Goal: Check status: Check status

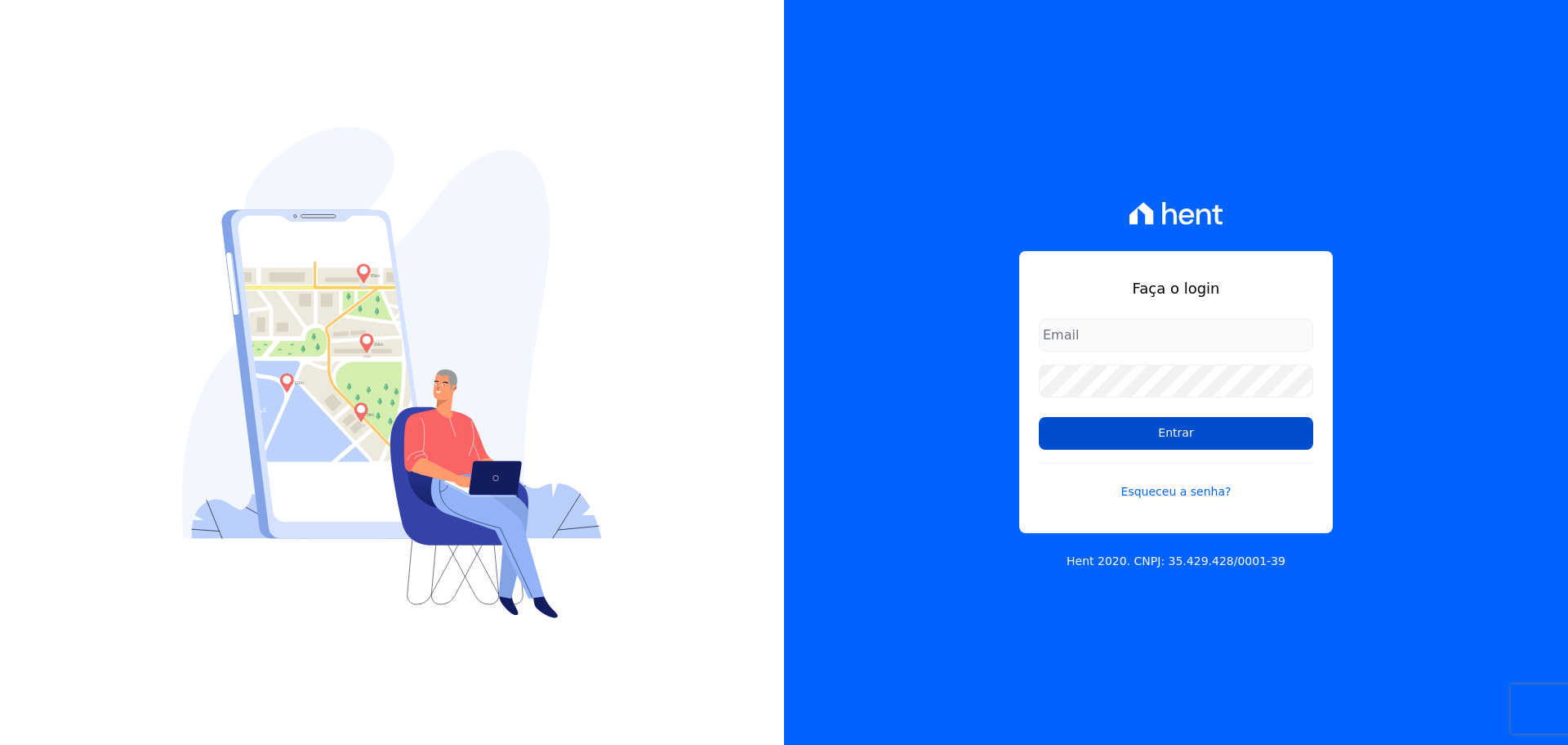
type input "[PERSON_NAME][EMAIL_ADDRESS][DOMAIN_NAME]"
click at [1186, 447] on input "Entrar" at bounding box center [1176, 433] width 275 height 33
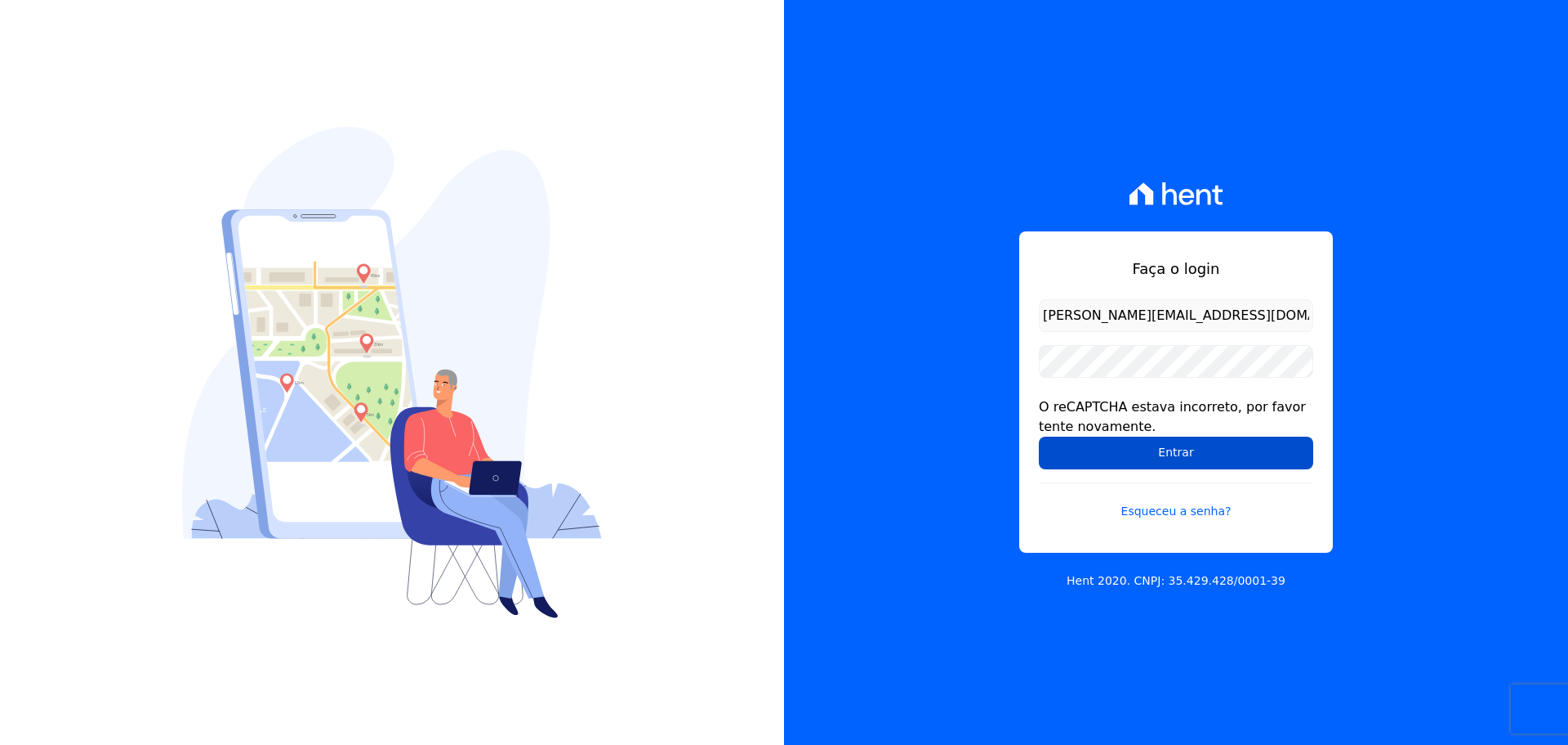
click at [1148, 450] on input "Entrar" at bounding box center [1176, 452] width 275 height 33
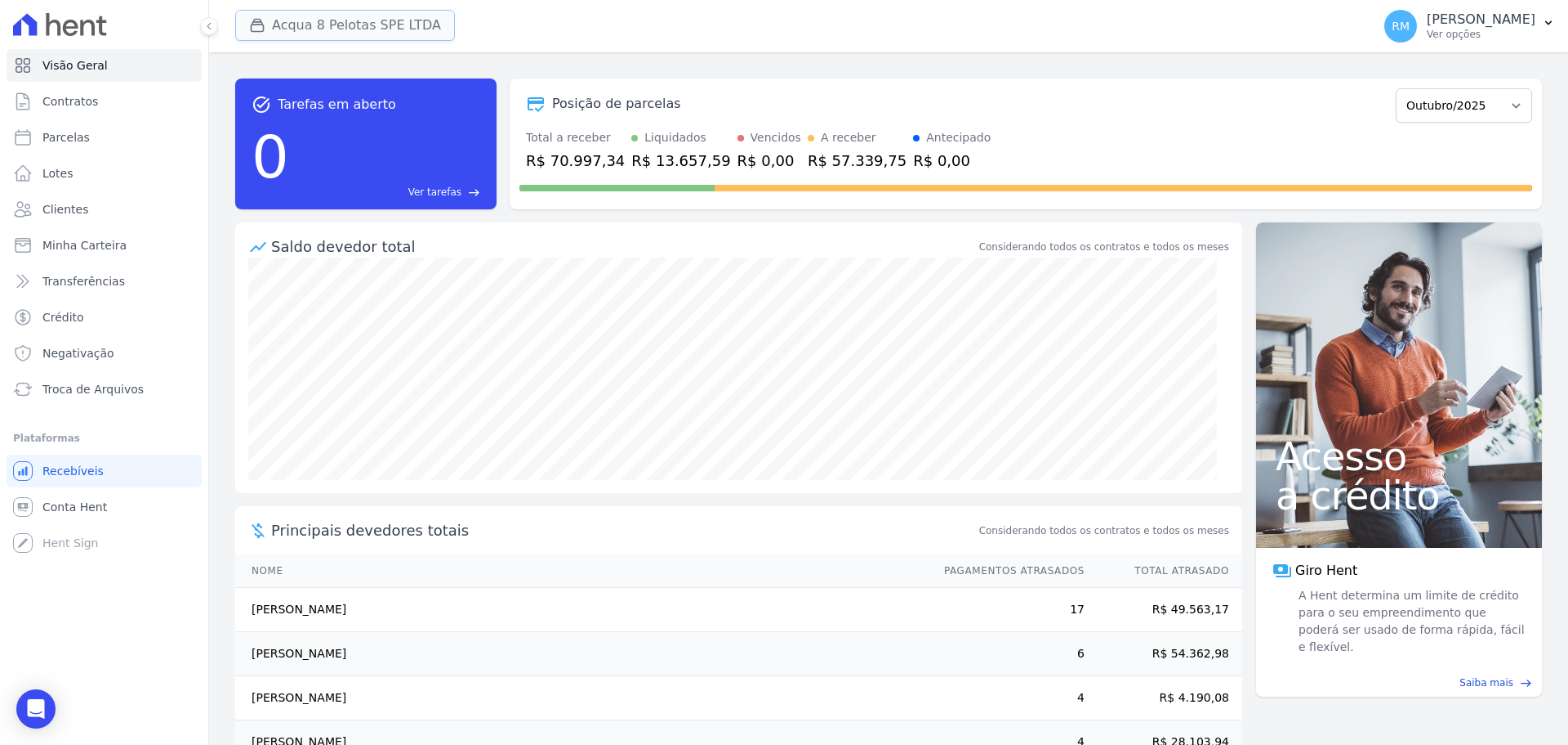
click at [288, 17] on button "Acqua 8 Pelotas SPE LTDA" at bounding box center [345, 25] width 220 height 31
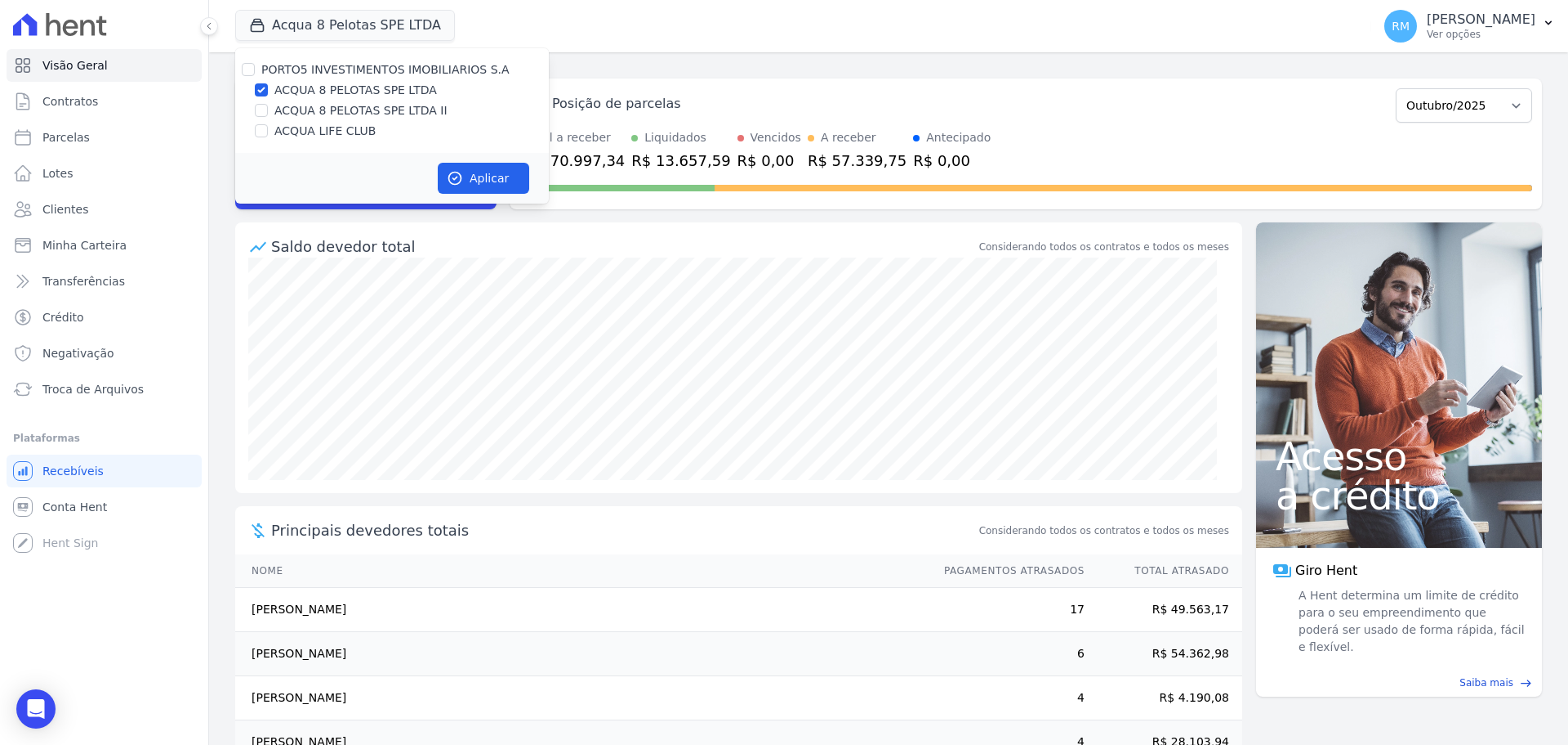
click at [290, 89] on label "ACQUA 8 PELOTAS SPE LTDA" at bounding box center [356, 90] width 163 height 17
click at [268, 89] on input "ACQUA 8 PELOTAS SPE LTDA" at bounding box center [261, 89] width 13 height 13
checkbox input "false"
click at [286, 127] on label "ACQUA LIFE CLUB" at bounding box center [325, 131] width 101 height 17
click at [268, 127] on input "ACQUA LIFE CLUB" at bounding box center [261, 130] width 13 height 13
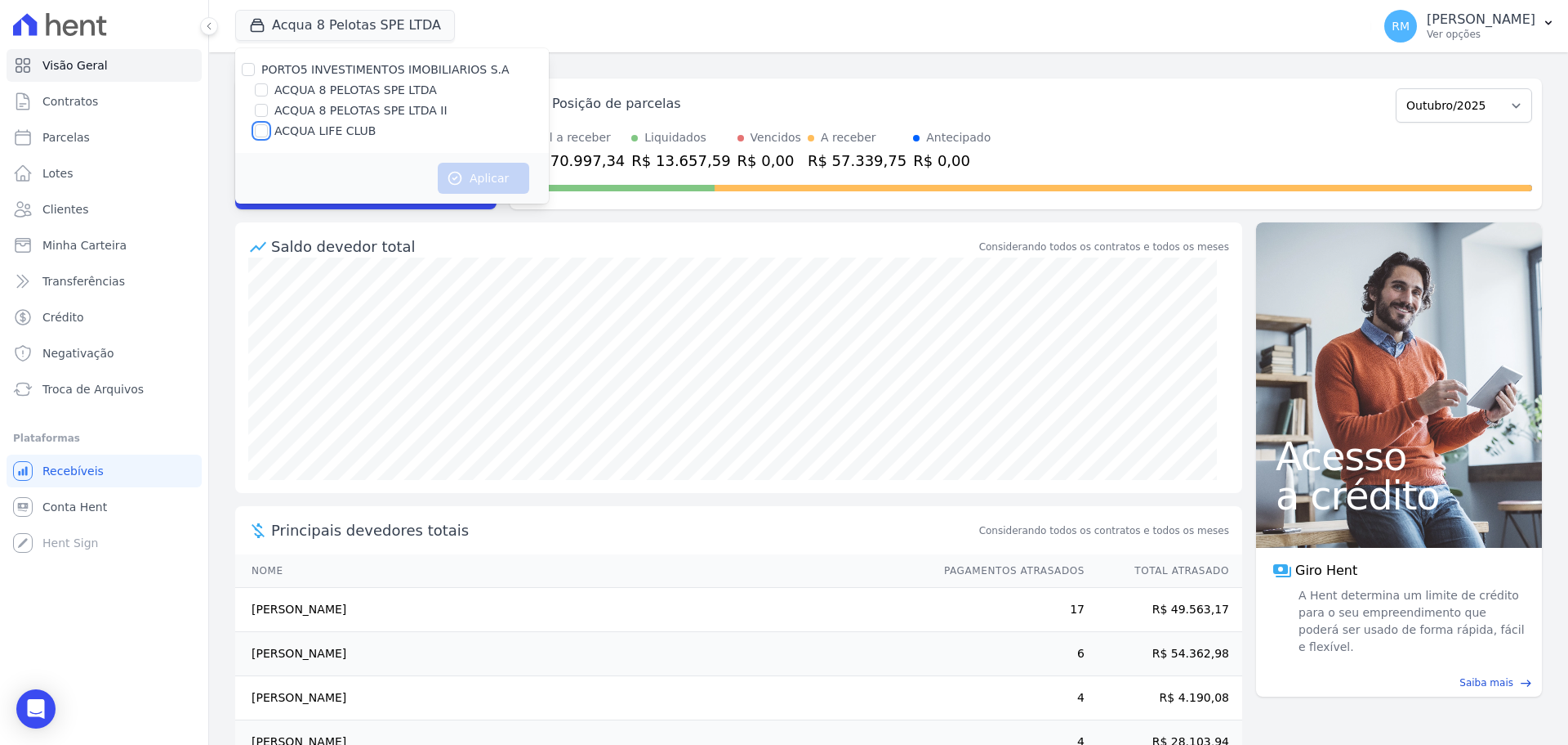
checkbox input "true"
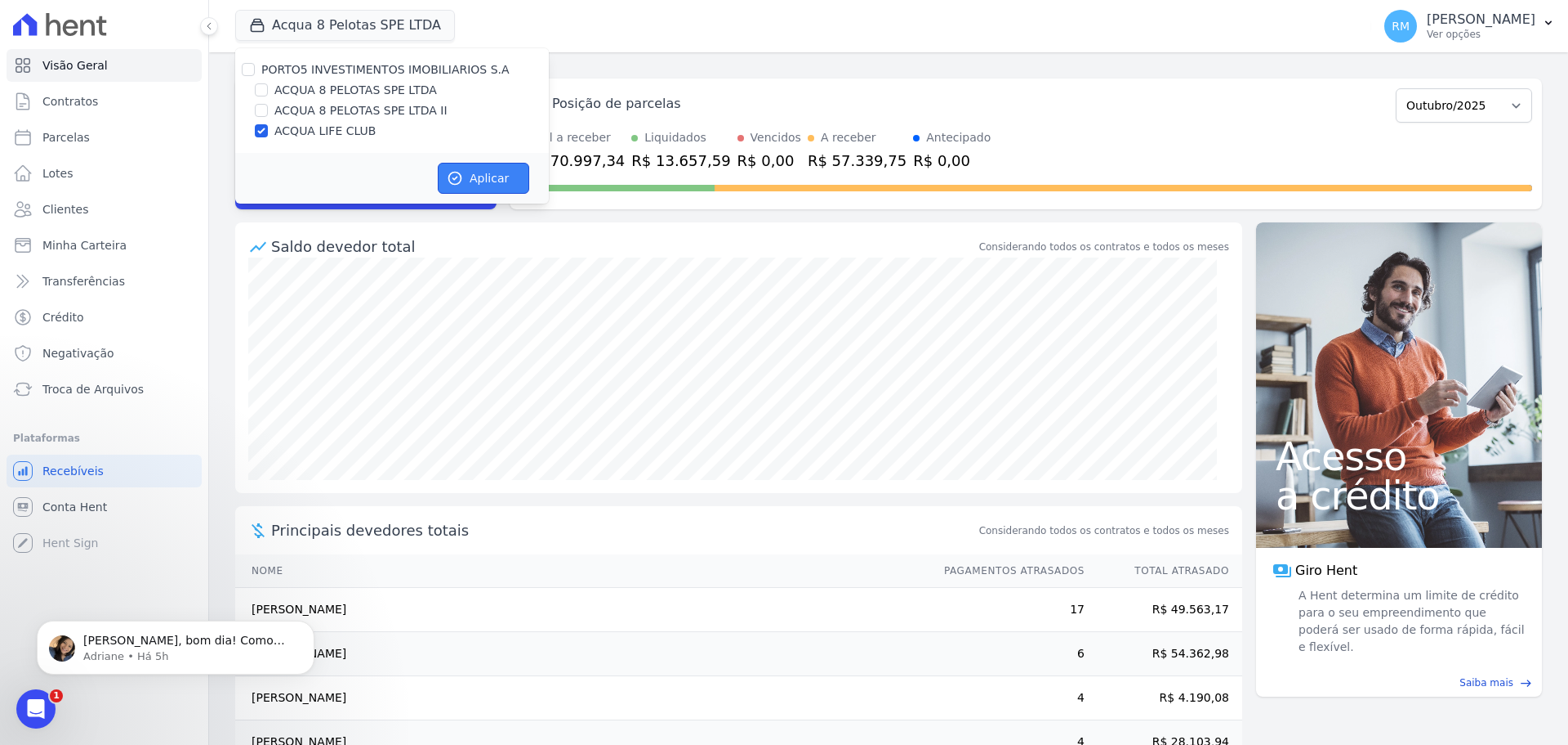
click at [513, 185] on button "Aplicar" at bounding box center [484, 178] width 92 height 31
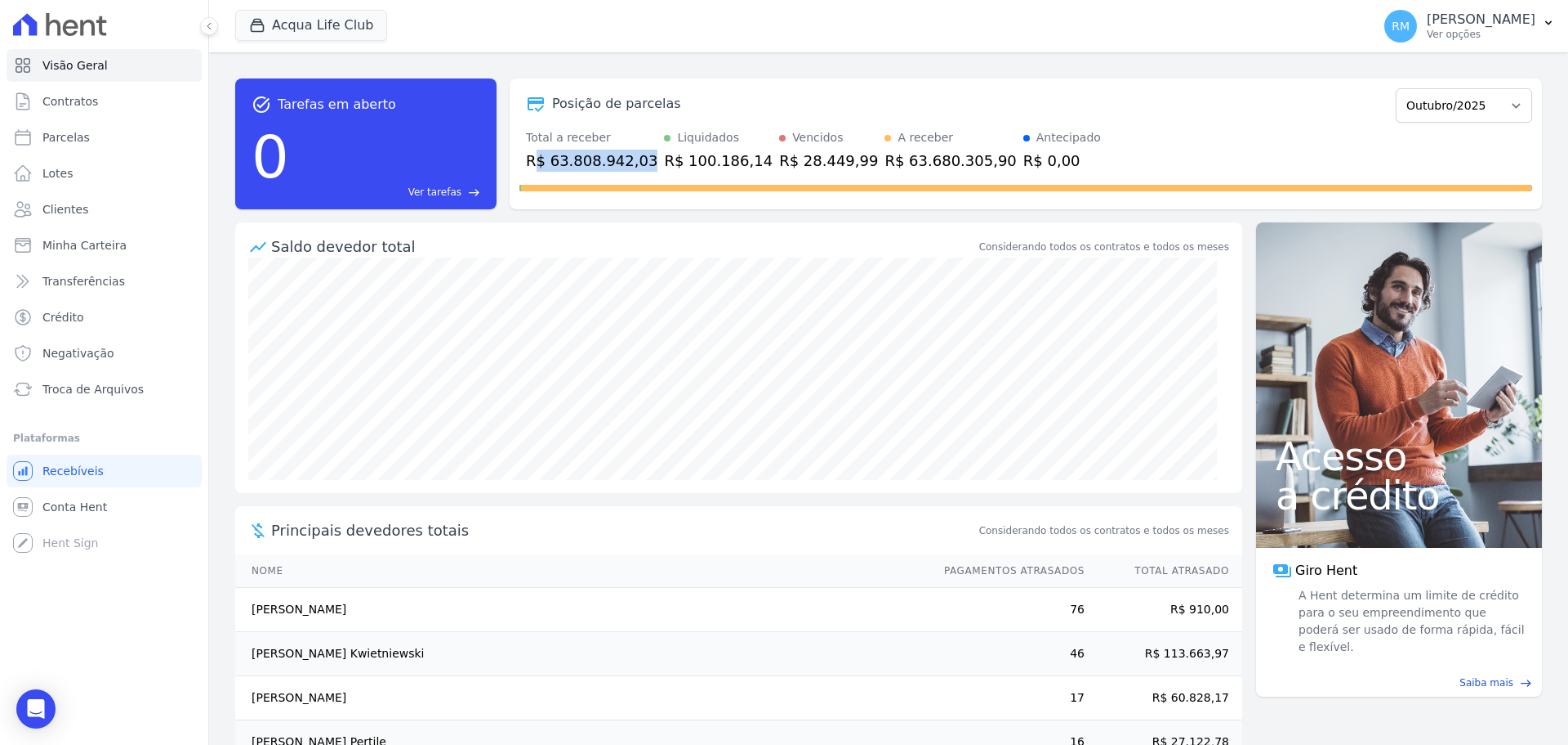
drag, startPoint x: 537, startPoint y: 158, endPoint x: 635, endPoint y: 159, distance: 98.0
click at [635, 159] on div "R$ 63.808.942,03" at bounding box center [592, 161] width 132 height 22
drag, startPoint x: 764, startPoint y: 162, endPoint x: 810, endPoint y: 168, distance: 46.4
click at [810, 168] on div "R$ 28.449,99" at bounding box center [828, 161] width 99 height 22
drag, startPoint x: 654, startPoint y: 159, endPoint x: 727, endPoint y: 172, distance: 74.1
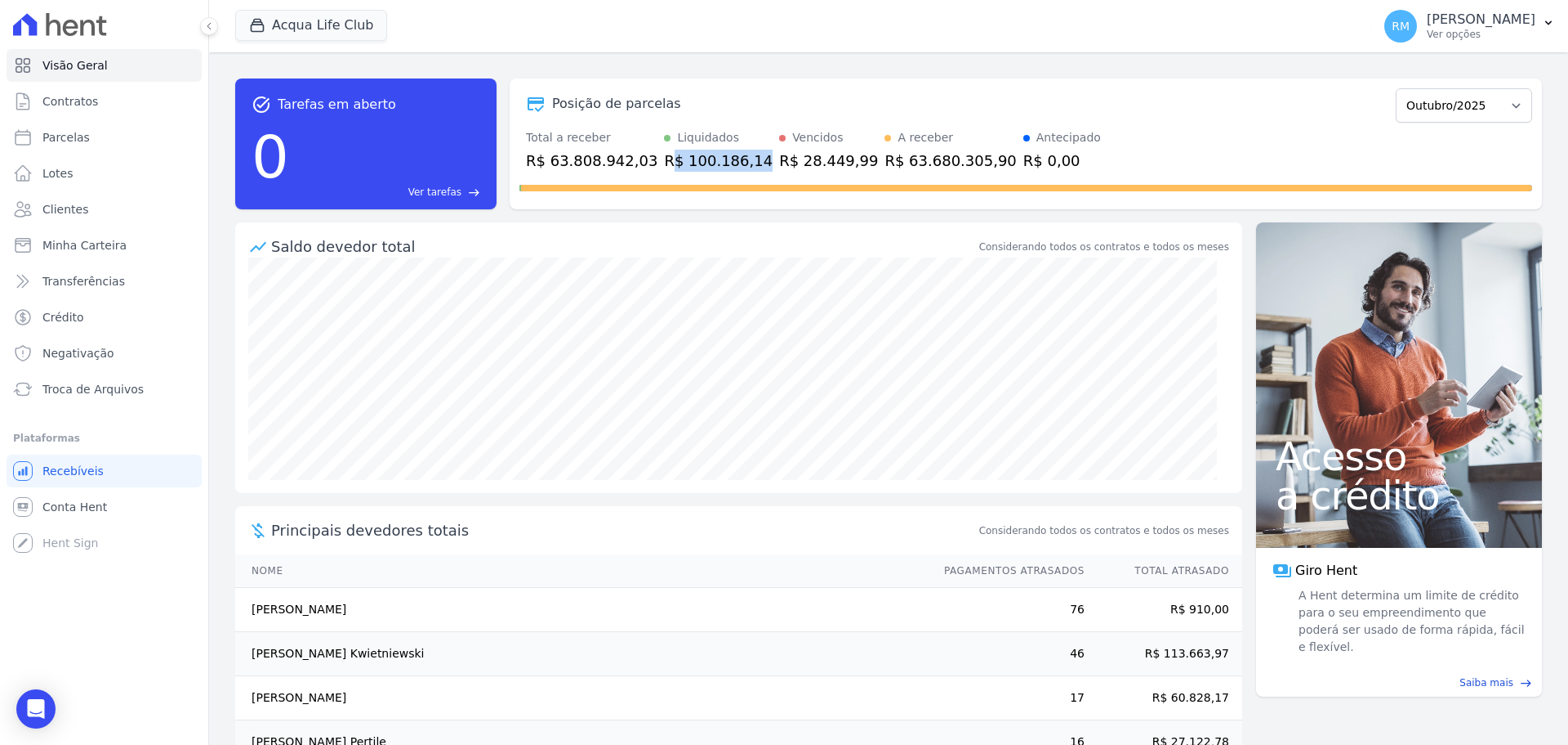
click at [729, 171] on div "R$ 100.186,14" at bounding box center [718, 161] width 109 height 22
click at [1433, 101] on select "[GEOGRAPHIC_DATA]/2022 Fevereiro/2022 Março/2022 Abril/2022 Maio/2022 Junho/202…" at bounding box center [1464, 105] width 136 height 34
select select "09/2025"
click at [1396, 88] on select "[GEOGRAPHIC_DATA]/2022 Fevereiro/2022 Março/2022 Abril/2022 Maio/2022 Junho/202…" at bounding box center [1464, 105] width 136 height 34
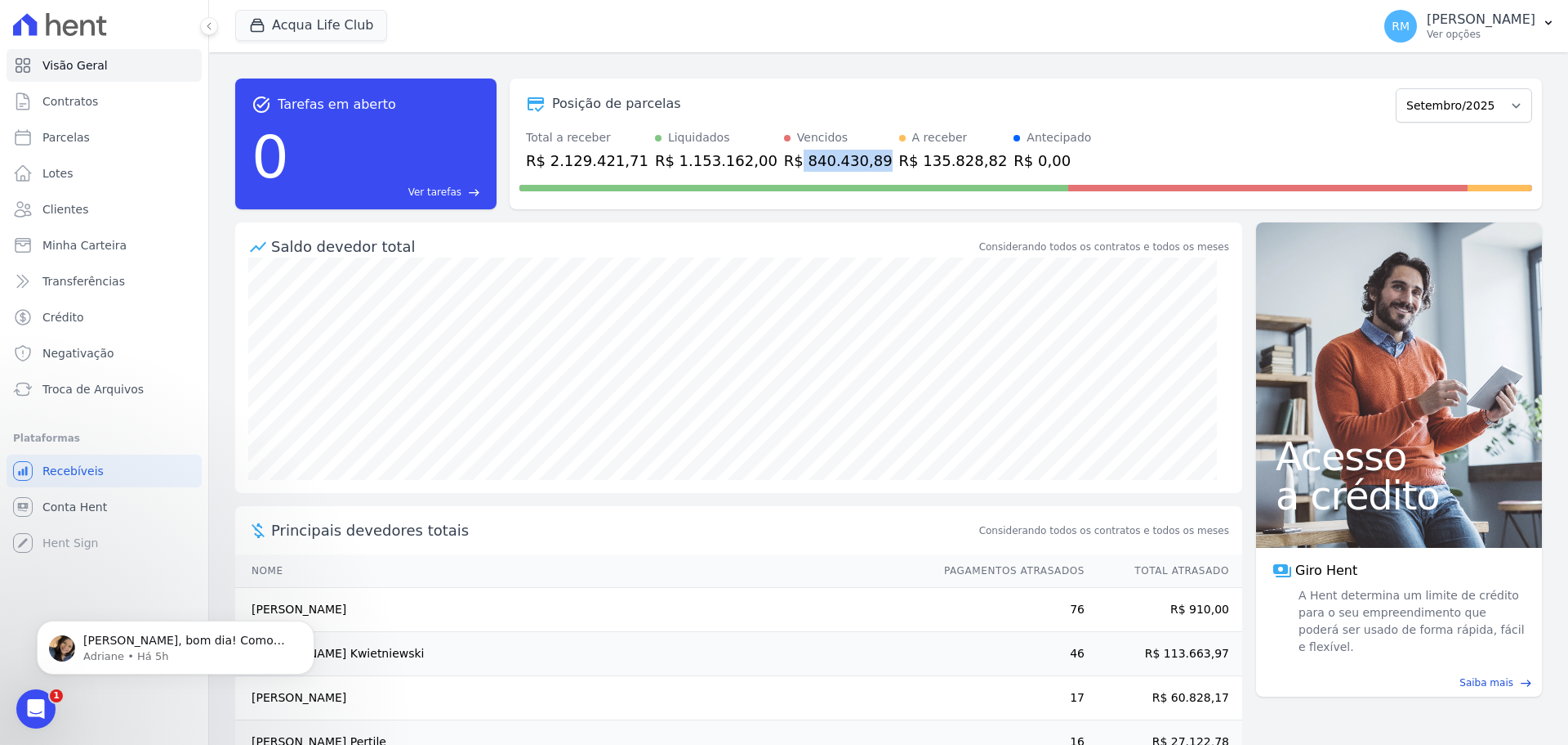
drag, startPoint x: 764, startPoint y: 159, endPoint x: 834, endPoint y: 161, distance: 70.0
click at [834, 161] on div "Total a receber R$ 2.129.421,71 Liquidados R$ 1.153.162,00 Vencidos R$ 840.430,…" at bounding box center [1025, 150] width 1012 height 42
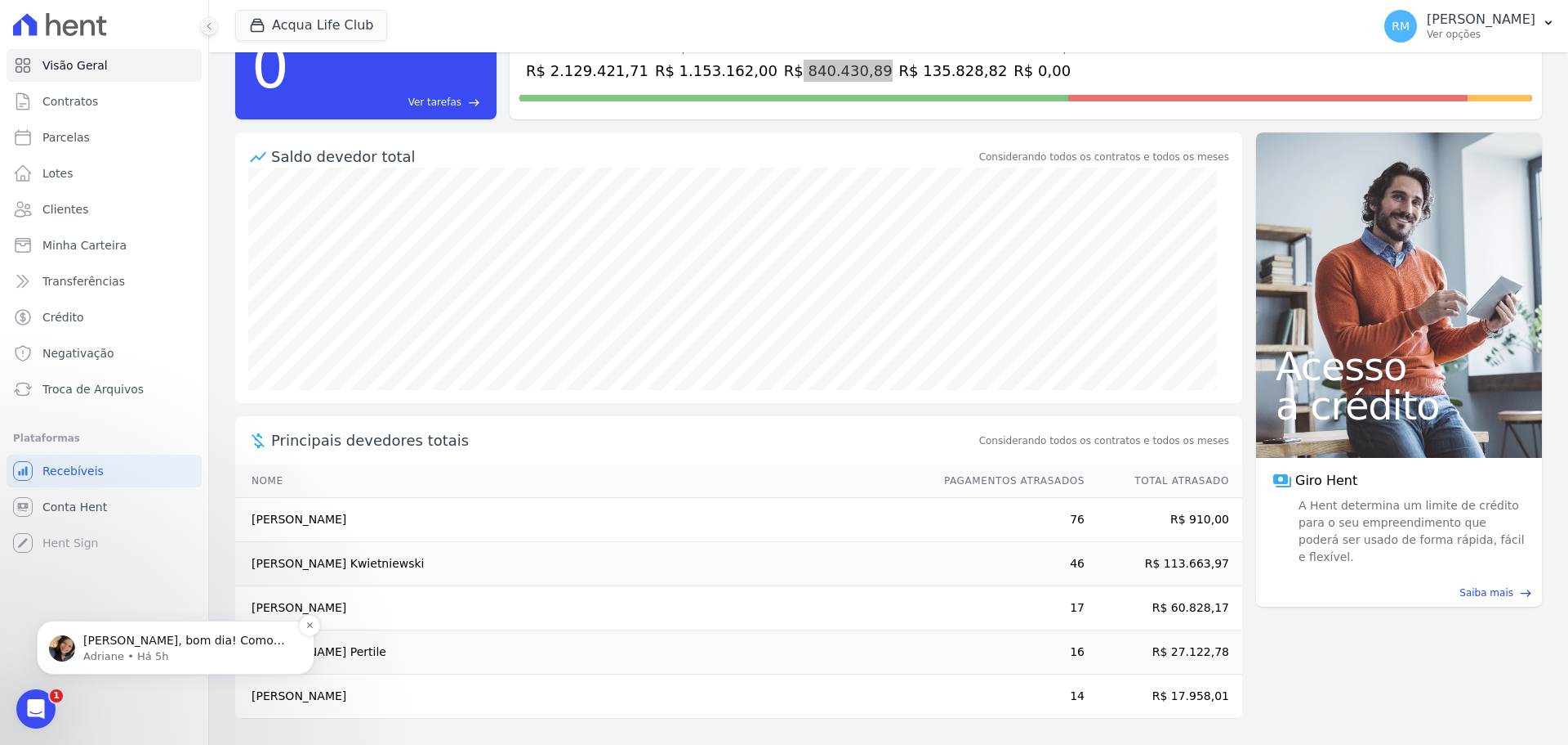
click at [167, 651] on p "Adriane • Há 5h" at bounding box center [188, 656] width 211 height 15
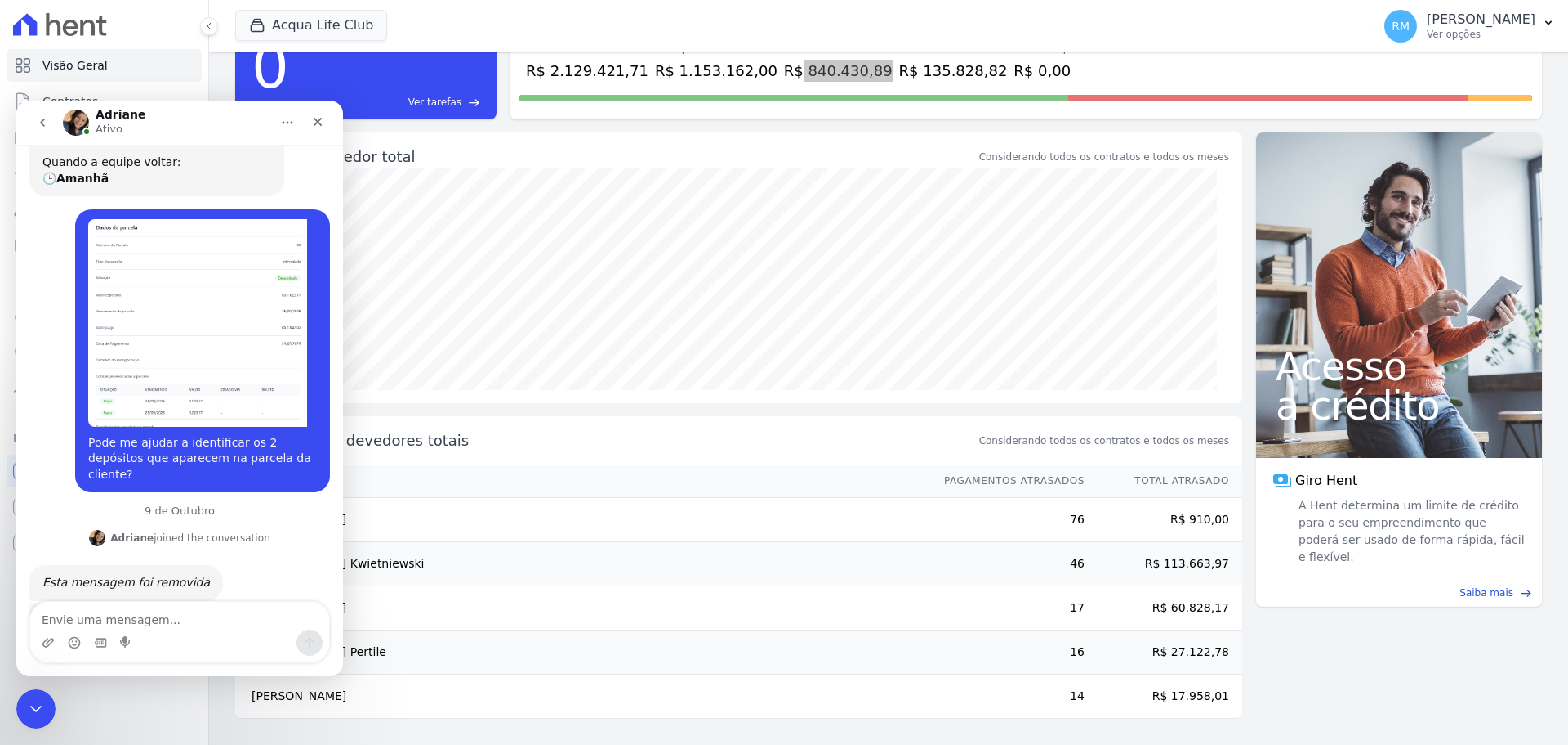
scroll to position [646, 0]
